Goal: Task Accomplishment & Management: Use online tool/utility

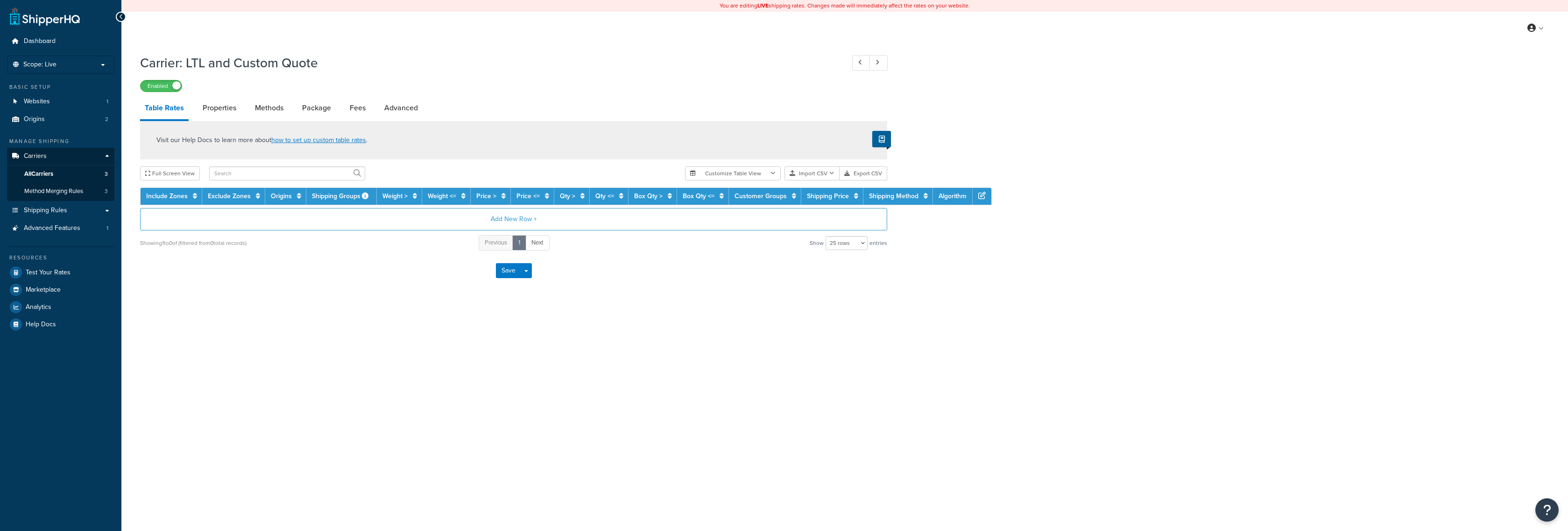
select select "25"
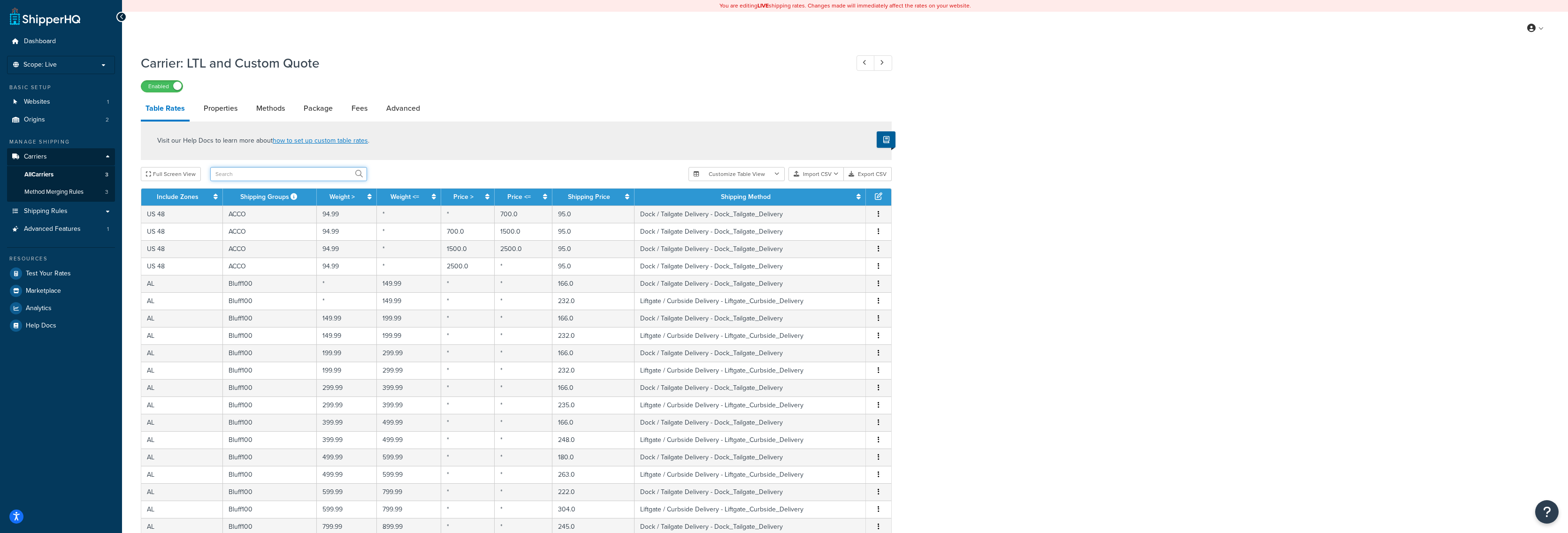
click at [246, 174] on input "text" at bounding box center [288, 173] width 157 height 14
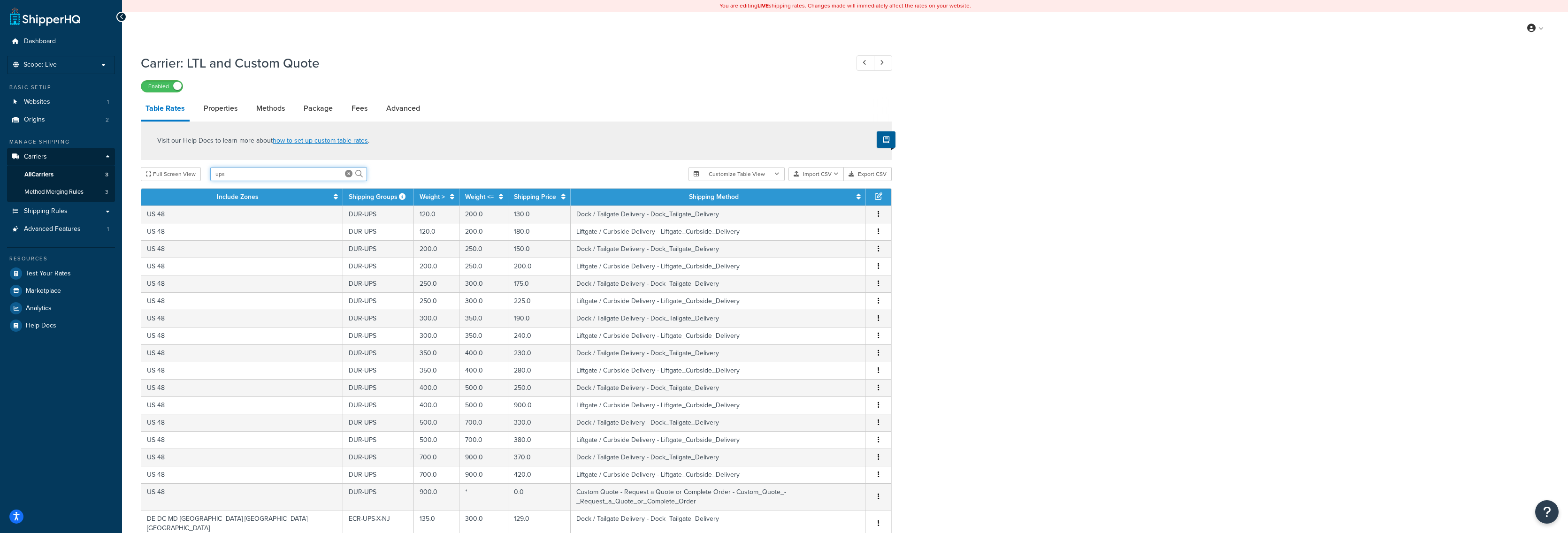
click at [246, 174] on input "ups" at bounding box center [288, 173] width 157 height 14
type input "ups-o"
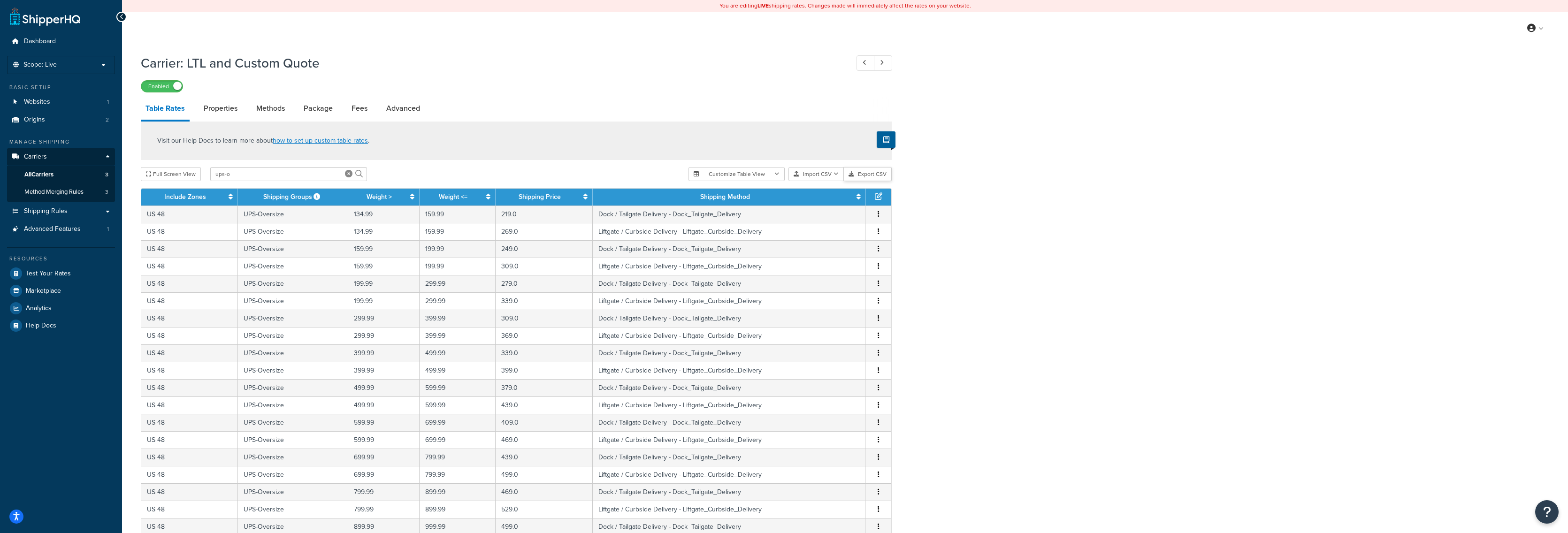
click at [872, 176] on button "Export CSV" at bounding box center [868, 173] width 48 height 14
click at [64, 177] on link "All Carriers 3" at bounding box center [62, 174] width 108 height 17
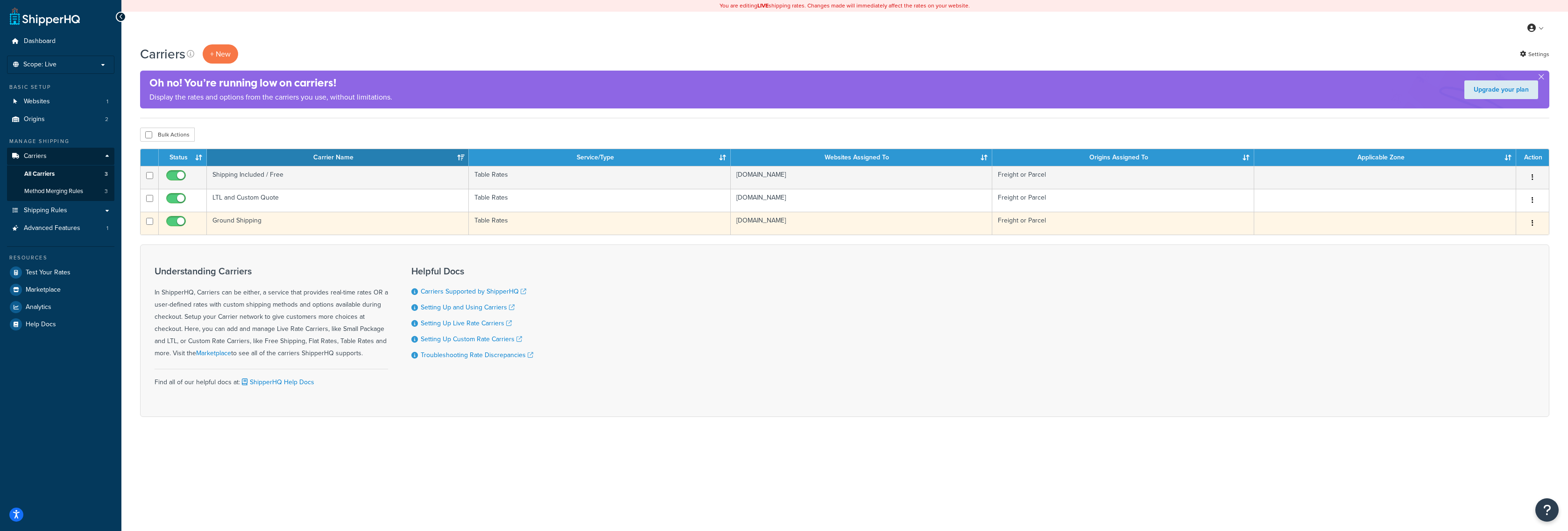
click at [294, 227] on td "Ground Shipping" at bounding box center [337, 223] width 262 height 23
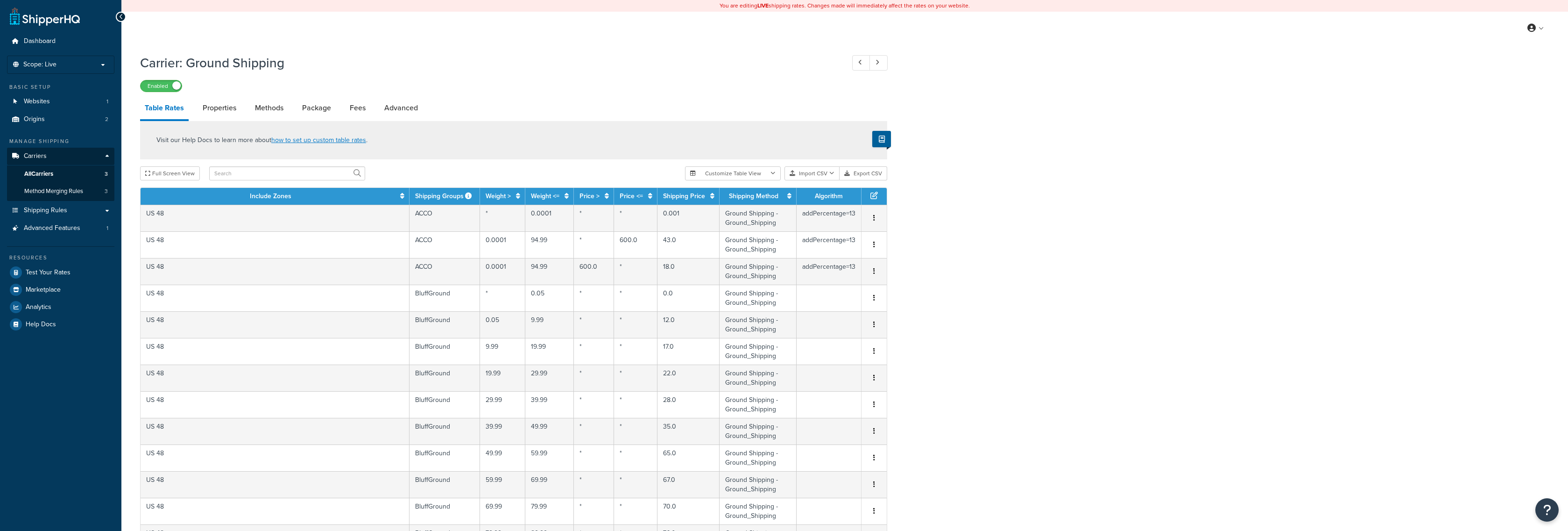
select select "25"
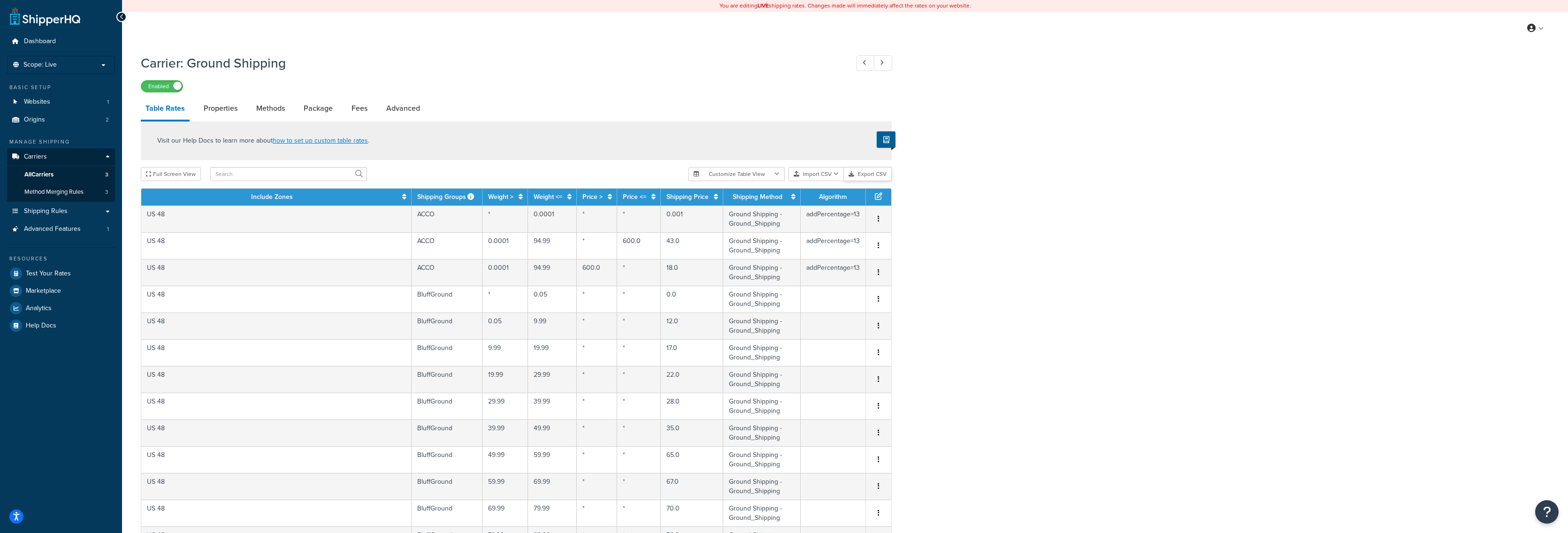
click at [872, 174] on button "Export CSV" at bounding box center [868, 173] width 48 height 14
